Goal: Task Accomplishment & Management: Manage account settings

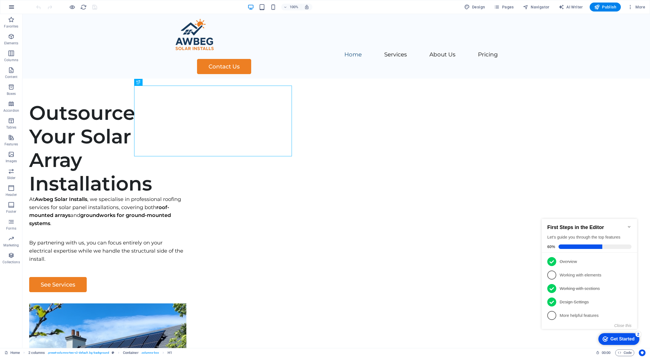
click at [11, 6] on icon "button" at bounding box center [11, 7] width 7 height 7
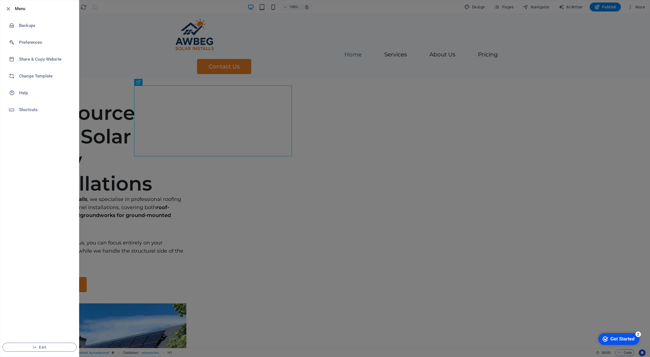
click at [200, 53] on div at bounding box center [325, 178] width 650 height 357
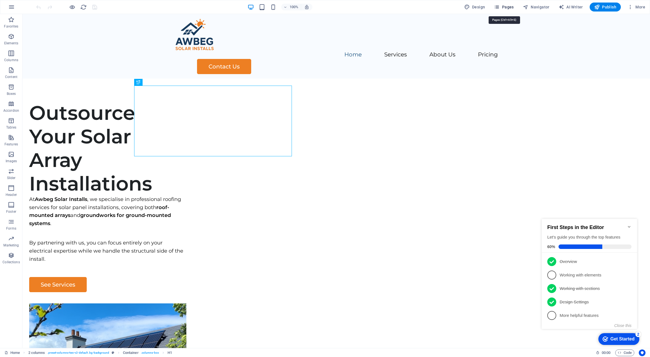
click at [499, 8] on icon "button" at bounding box center [497, 7] width 6 height 6
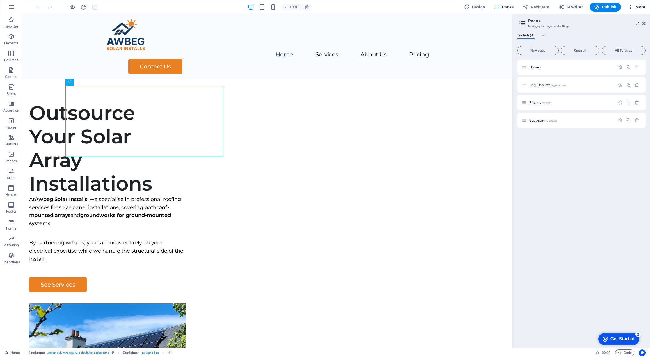
click at [641, 7] on span "More" at bounding box center [636, 7] width 18 height 6
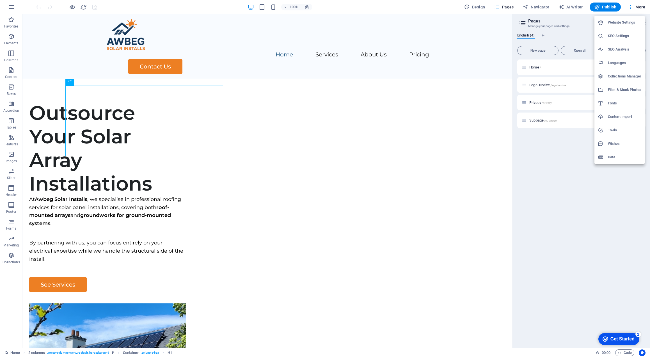
click at [622, 33] on h6 "SEO Settings" at bounding box center [623, 36] width 33 height 7
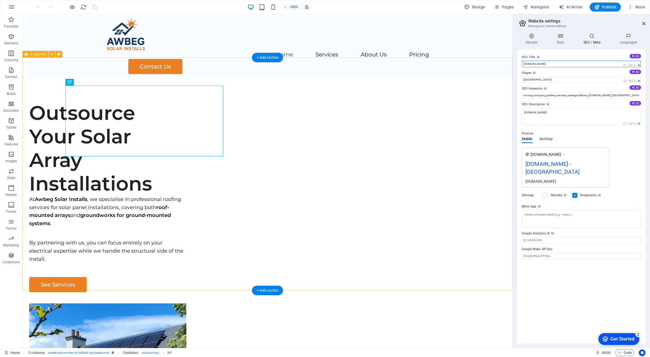
drag, startPoint x: 587, startPoint y: 79, endPoint x: 474, endPoint y: 66, distance: 113.3
click at [548, 62] on input "[DOMAIN_NAME]" at bounding box center [580, 64] width 119 height 7
drag, startPoint x: 534, startPoint y: 64, endPoint x: 518, endPoint y: 64, distance: 16.0
click at [519, 64] on div "SEO Title The title of your website - make it something that stands out in sear…" at bounding box center [581, 196] width 128 height 294
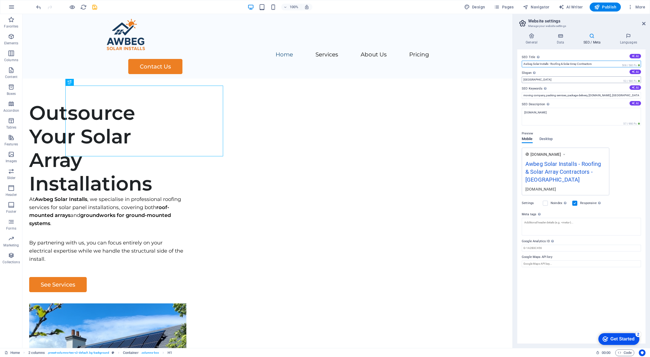
type input "Awbeg Solar Installs - Roofing & Solar Array Contractors"
click at [548, 77] on input "Berlin" at bounding box center [580, 79] width 119 height 7
drag, startPoint x: 531, startPoint y: 79, endPoint x: 515, endPoint y: 79, distance: 16.5
click at [515, 79] on div "General Data SEO / Meta Languages Website name awbeg.ie Logo Drag files here, c…" at bounding box center [580, 188] width 137 height 319
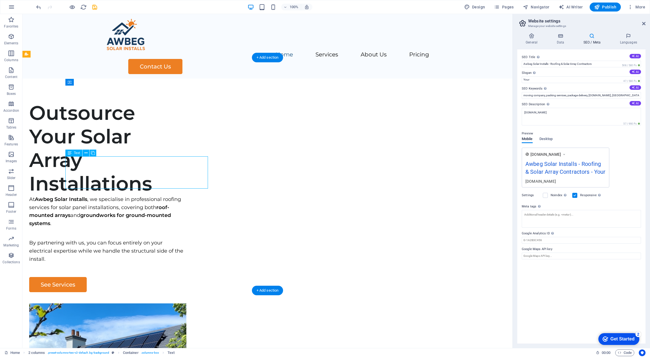
drag, startPoint x: 174, startPoint y: 168, endPoint x: 165, endPoint y: 165, distance: 8.7
click at [165, 195] on div "At Awbeg Solar Installs , we specialise in professional roofing services for so…" at bounding box center [107, 211] width 157 height 32
click at [533, 80] on input "Your" at bounding box center [580, 79] width 119 height 7
drag, startPoint x: 552, startPoint y: 94, endPoint x: 481, endPoint y: 78, distance: 72.9
click at [528, 78] on input "Your" at bounding box center [580, 79] width 119 height 7
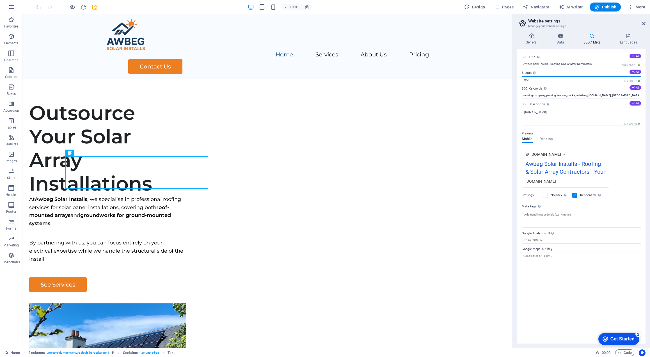
click at [528, 78] on input "Your" at bounding box center [580, 79] width 119 height 7
type input "Professional roof and ground mount solar installations"
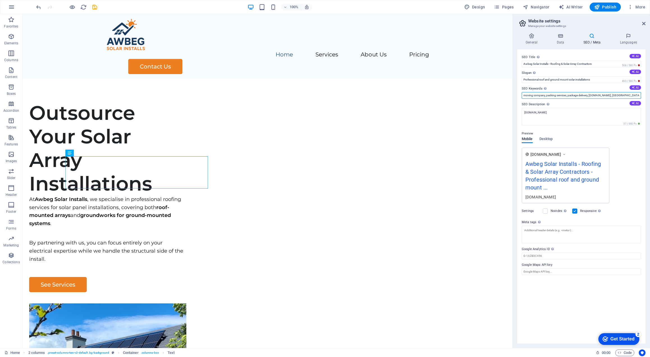
click at [556, 95] on input "moving company, packing services, package delivery, awbeg.ie, Berlin" at bounding box center [580, 95] width 119 height 7
type input "solar installs, solar array, outsource solar, solar roofer, ground mount, solar…"
click at [544, 111] on textarea "[DOMAIN_NAME]" at bounding box center [580, 117] width 119 height 18
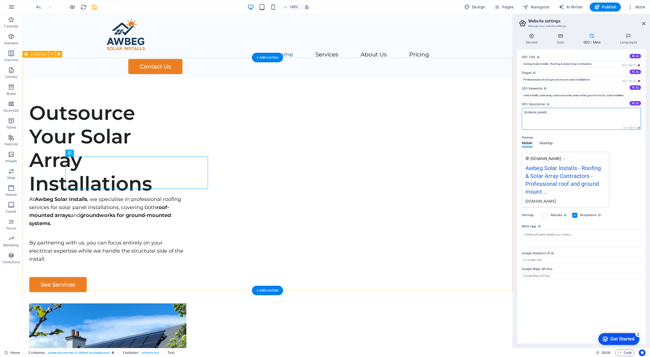
drag, startPoint x: 568, startPoint y: 126, endPoint x: 476, endPoint y: 110, distance: 93.3
click at [565, 63] on input "Awbeg Solar Installs - Roofing & Solar Array Contractors" at bounding box center [580, 64] width 119 height 7
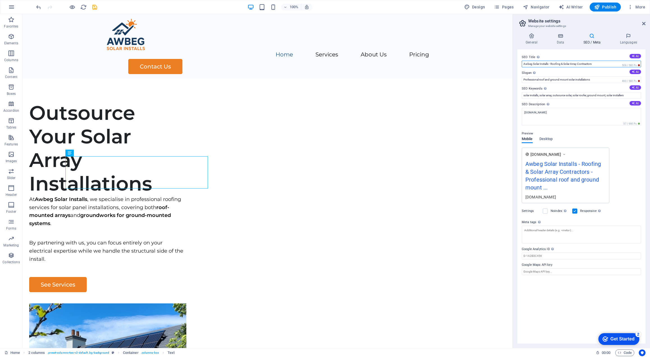
click at [565, 63] on input "Awbeg Solar Installs - Roofing & Solar Array Contractors" at bounding box center [580, 64] width 119 height 7
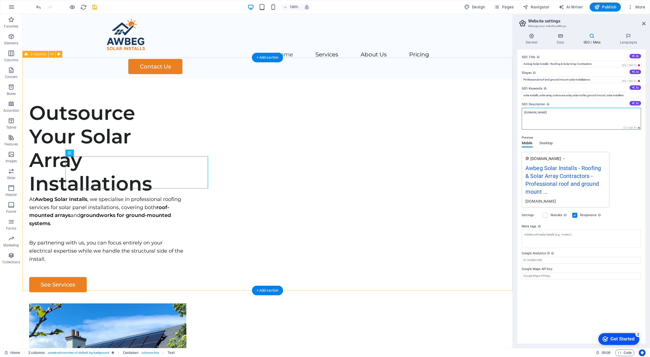
drag, startPoint x: 563, startPoint y: 128, endPoint x: 471, endPoint y: 107, distance: 93.8
paste textarea "Awbeg Solar Installs - Roofing & Solar Array Contractors"
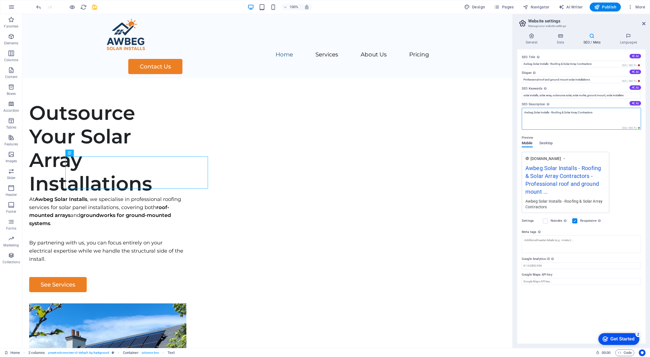
click at [549, 112] on textarea "Awbeg Solar Installs - Roofing & Solar Array Contractors" at bounding box center [580, 119] width 119 height 22
click at [556, 114] on textarea "Awbeg Solar Installs are professional Roofing & Solar Array Contractors" at bounding box center [580, 119] width 119 height 22
click at [576, 112] on textarea "Awbeg Solar Installs are Professional Roofing & Solar Array Contractors" at bounding box center [580, 119] width 119 height 22
click at [577, 113] on textarea "Awbeg Solar Installs are Professional Roofing & Solar Array Contractors" at bounding box center [580, 119] width 119 height 22
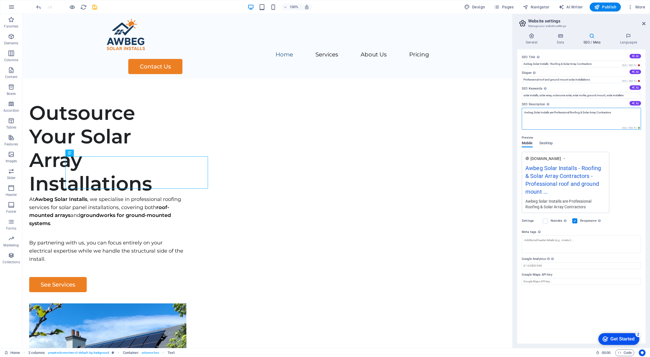
click at [614, 112] on textarea "Awbeg Solar Installs are Professional Roofing & Solar Array Contractors" at bounding box center [580, 119] width 119 height 22
drag, startPoint x: 631, startPoint y: 116, endPoint x: 609, endPoint y: 118, distance: 21.6
click at [609, 118] on textarea "Awbeg Solar Installs are Professional Roofing & Solar Array Contractors providi…" at bounding box center [580, 119] width 119 height 22
type textarea "Awbeg Solar Installs are Professional Roofing & Solar Array Contractors providi…"
click at [592, 251] on textarea "Meta tags Enter HTML code here that will be placed inside the tags of your webs…" at bounding box center [580, 256] width 119 height 18
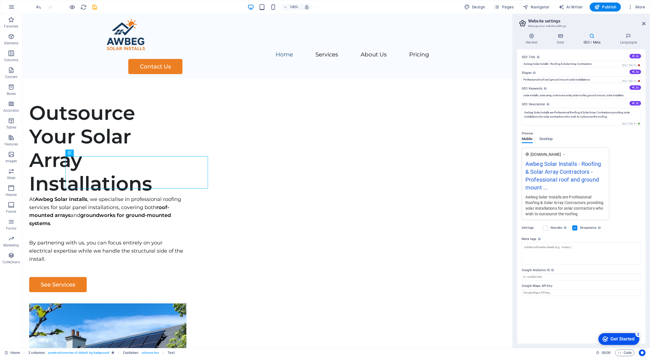
click at [628, 338] on div "Get Started" at bounding box center [622, 338] width 24 height 5
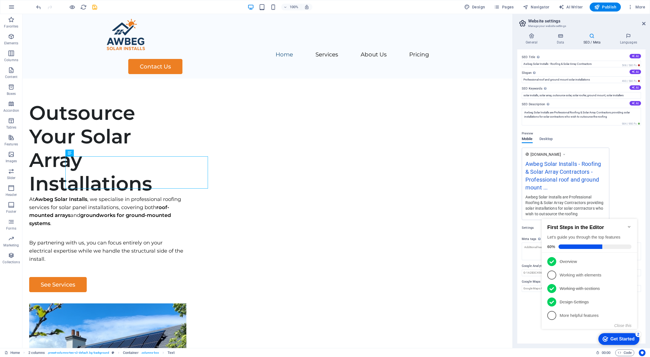
click at [535, 324] on div "SEO Title The title of your website - make it something that stands out in sear…" at bounding box center [581, 196] width 128 height 294
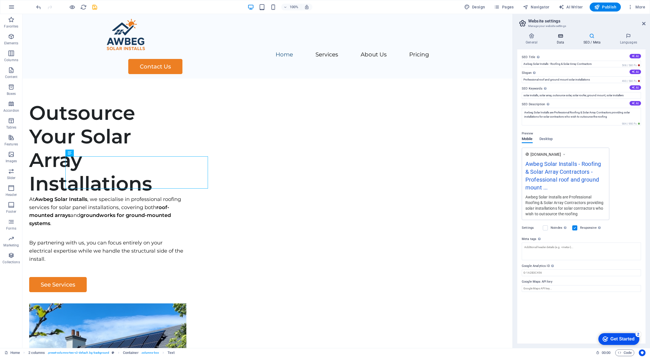
click at [563, 37] on icon at bounding box center [560, 36] width 24 height 6
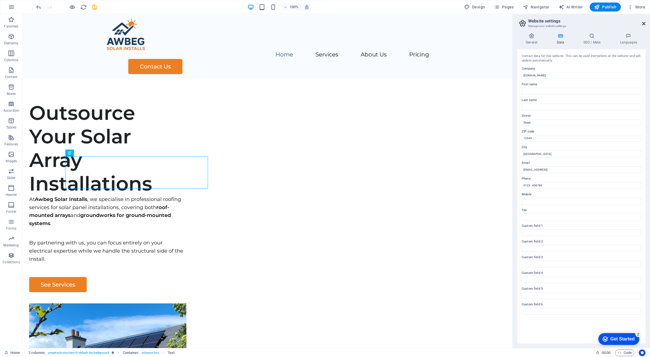
click at [644, 21] on icon at bounding box center [643, 23] width 3 height 4
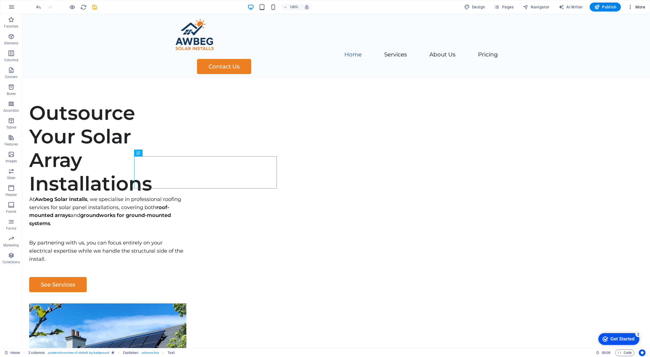
click at [642, 7] on span "More" at bounding box center [636, 7] width 18 height 6
click at [619, 35] on h6 "SEO Settings" at bounding box center [623, 36] width 33 height 7
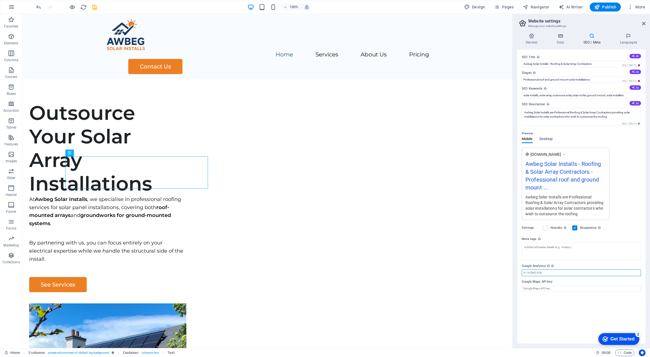
click at [530, 273] on input "Google Analytics ID Please only add the Google Analytics ID. We automatically i…" at bounding box center [580, 272] width 119 height 7
paste input "G-8DS87MTZRC');"
type input "G-8DS87MTZRC"
click at [631, 223] on div "Settings Noindex Instruct search engines to exclude this website from search re…" at bounding box center [580, 228] width 119 height 16
click at [623, 39] on h4 "Languages" at bounding box center [628, 39] width 34 height 12
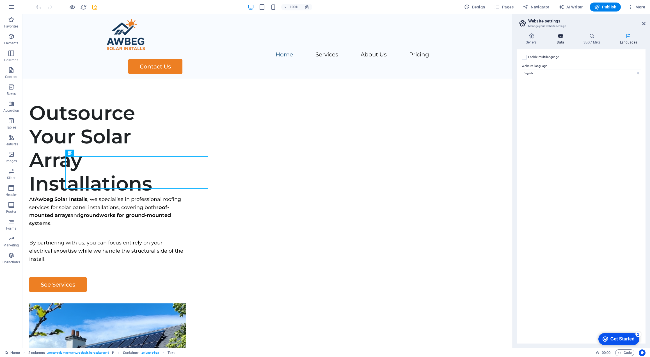
click at [555, 41] on h4 "Data" at bounding box center [561, 39] width 27 height 12
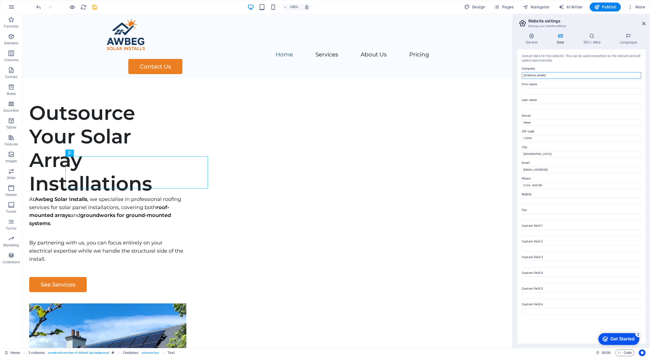
drag, startPoint x: 551, startPoint y: 89, endPoint x: 484, endPoint y: 75, distance: 68.8
drag, startPoint x: 558, startPoint y: 89, endPoint x: 499, endPoint y: 75, distance: 60.5
type input "Awbeg Solar Installs"
click at [528, 91] on input "First name" at bounding box center [580, 91] width 119 height 7
click at [604, 9] on span "Publish" at bounding box center [605, 7] width 22 height 6
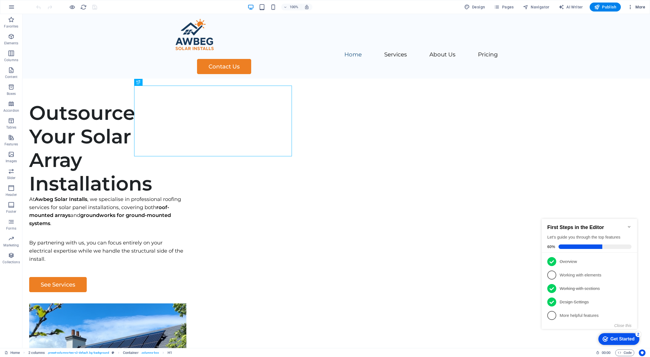
click at [641, 9] on span "More" at bounding box center [636, 7] width 18 height 6
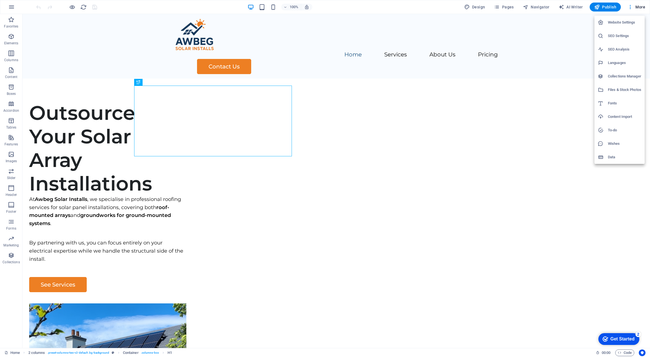
click at [614, 36] on h6 "SEO Settings" at bounding box center [623, 36] width 33 height 7
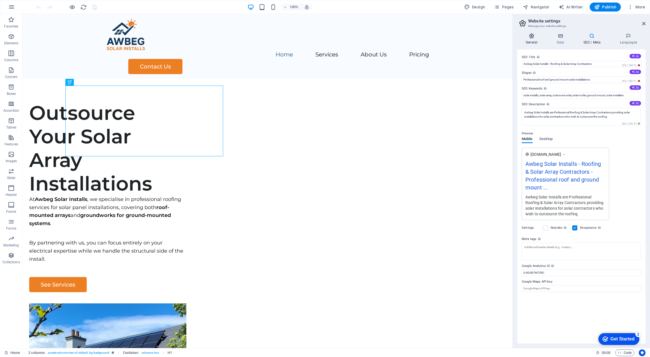
click at [531, 41] on h4 "General" at bounding box center [532, 39] width 31 height 12
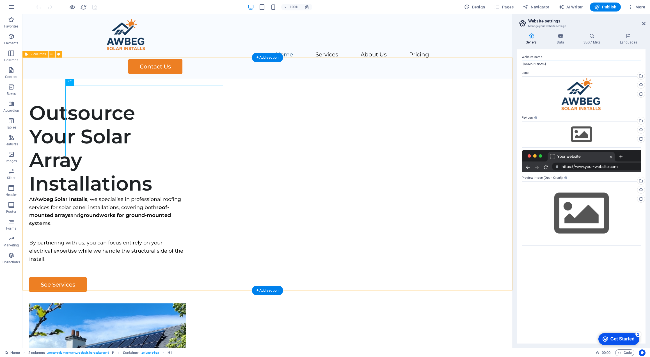
drag, startPoint x: 561, startPoint y: 78, endPoint x: 508, endPoint y: 65, distance: 54.2
drag, startPoint x: 565, startPoint y: 79, endPoint x: 504, endPoint y: 65, distance: 63.0
type input "Awbeg Solar Installs"
click at [589, 290] on div "Website name Awbeg Solar Installs Logo Drag files here, click to choose files o…" at bounding box center [581, 196] width 128 height 294
click at [558, 39] on h4 "Data" at bounding box center [561, 39] width 27 height 12
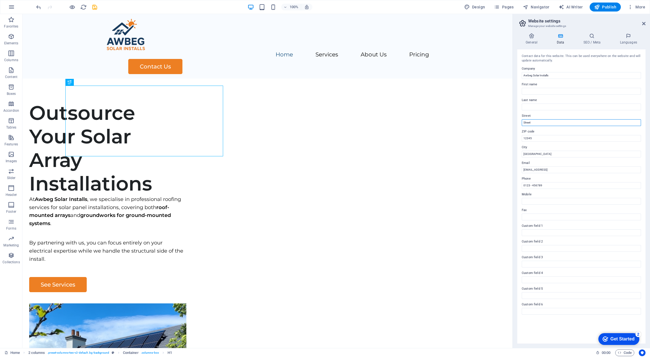
drag, startPoint x: 555, startPoint y: 137, endPoint x: 500, endPoint y: 123, distance: 57.3
type input "[GEOGRAPHIC_DATA]"
type input "P51 PTK3"
type input "Newmarket"
type input "[EMAIL_ADDRESS][DOMAIN_NAME]"
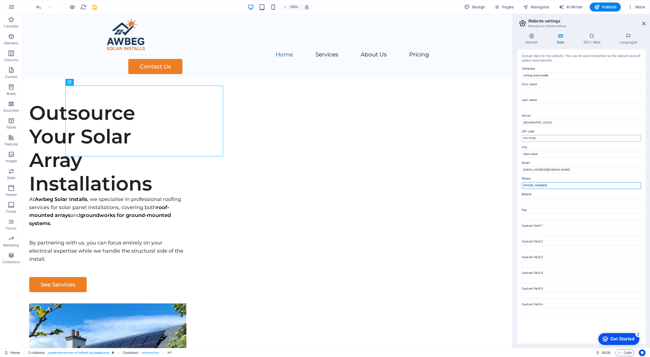
type input "[PHONE_NUMBER]"
click at [533, 90] on input "First name" at bounding box center [580, 91] width 119 height 7
type input "James"
type input "Vizor"
click at [527, 92] on input "James" at bounding box center [580, 91] width 119 height 7
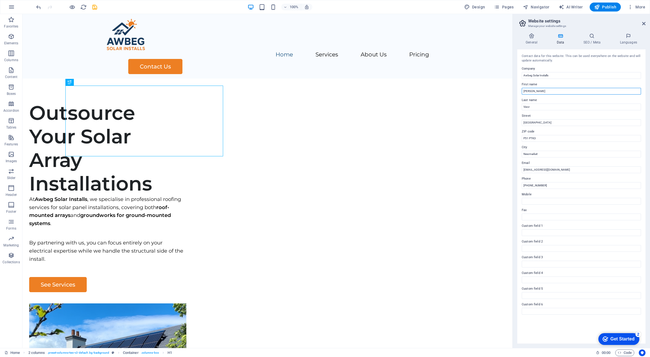
click at [527, 92] on input "James" at bounding box center [580, 91] width 119 height 7
click at [589, 37] on icon at bounding box center [591, 36] width 34 height 6
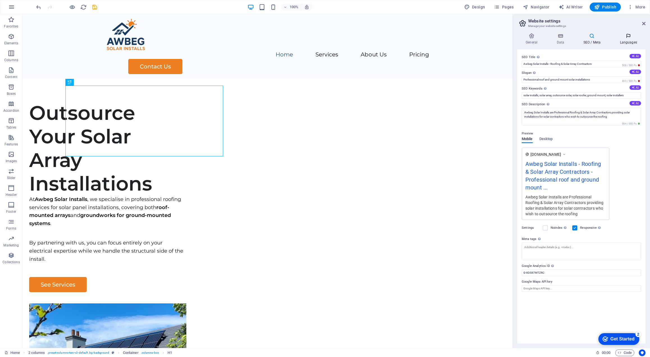
click at [630, 40] on h4 "Languages" at bounding box center [628, 39] width 34 height 12
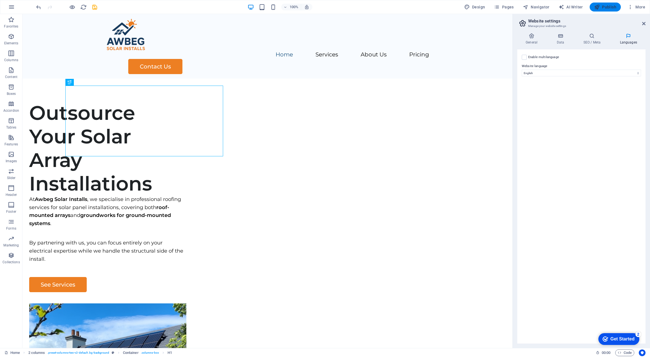
click at [613, 7] on span "Publish" at bounding box center [605, 7] width 22 height 6
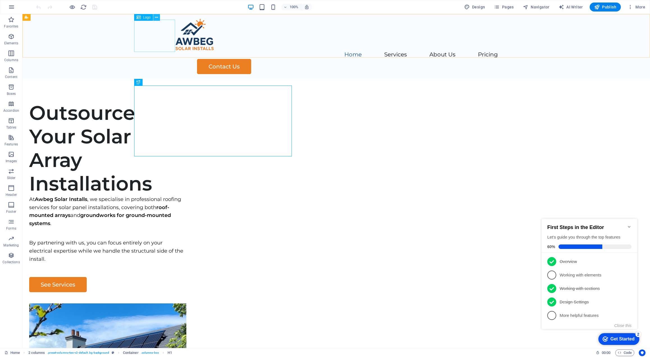
click at [155, 17] on icon at bounding box center [156, 18] width 3 height 6
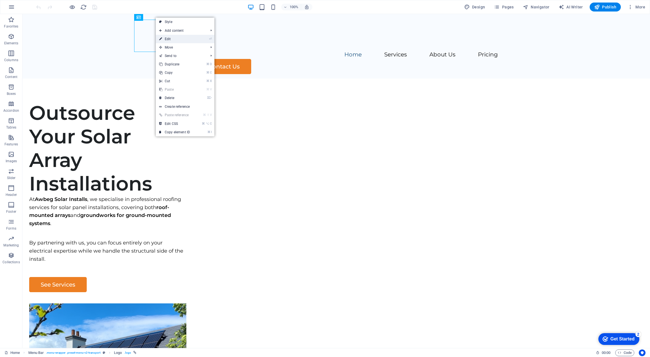
click at [172, 42] on link "⏎ Edit" at bounding box center [175, 39] width 38 height 8
select select "px"
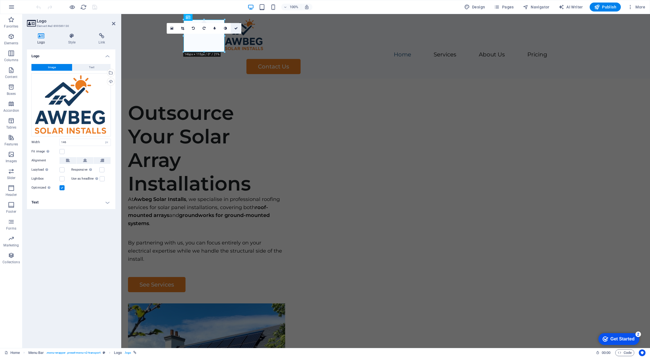
click at [235, 29] on icon at bounding box center [235, 28] width 3 height 3
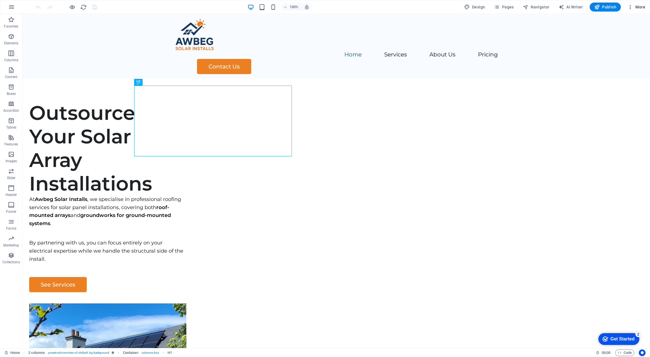
click at [638, 8] on span "More" at bounding box center [636, 7] width 18 height 6
click at [623, 36] on h6 "SEO Settings" at bounding box center [623, 36] width 33 height 7
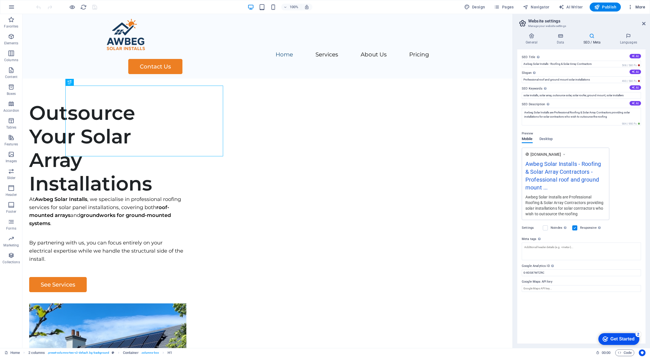
click at [637, 8] on span "More" at bounding box center [636, 7] width 18 height 6
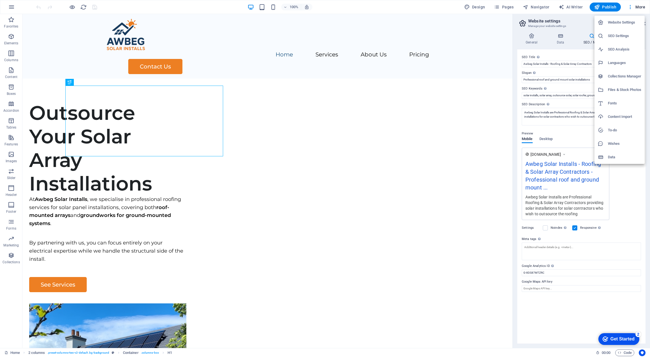
click at [616, 49] on h6 "SEO Analysis" at bounding box center [623, 49] width 33 height 7
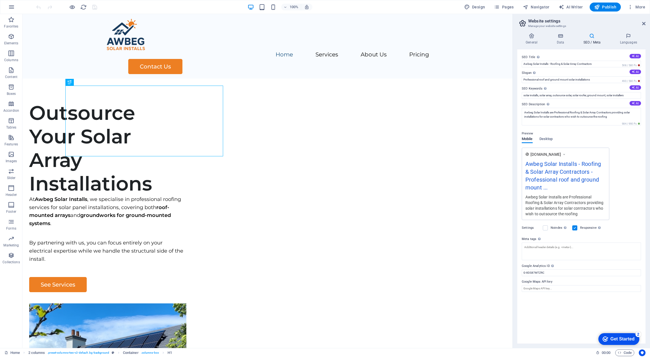
select select "[DOMAIN_NAME]"
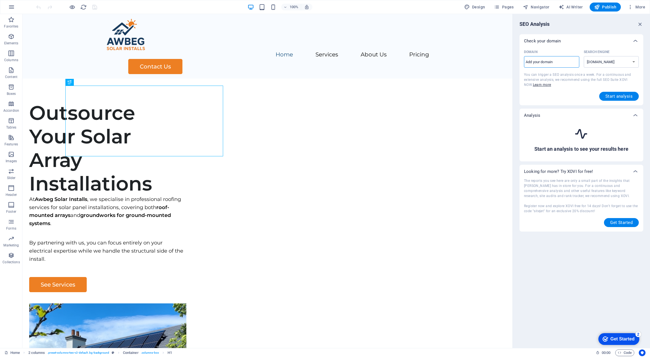
click at [538, 62] on input "Domain ​" at bounding box center [551, 61] width 55 height 9
type input "[DOMAIN_NAME]"
click at [616, 98] on span "Start analysis" at bounding box center [618, 96] width 27 height 4
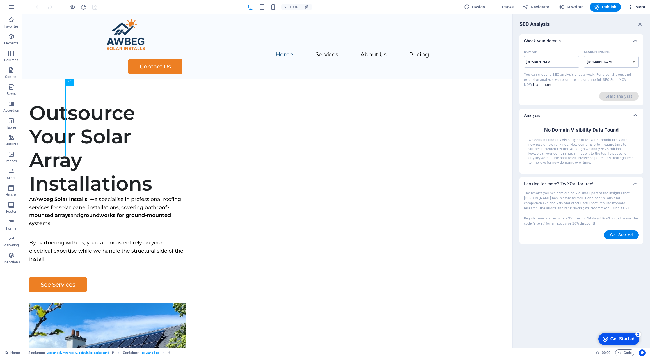
click at [641, 8] on span "More" at bounding box center [636, 7] width 18 height 6
click at [581, 26] on div at bounding box center [325, 178] width 650 height 357
click at [640, 22] on icon "button" at bounding box center [640, 24] width 6 height 6
